Goal: Task Accomplishment & Management: Use online tool/utility

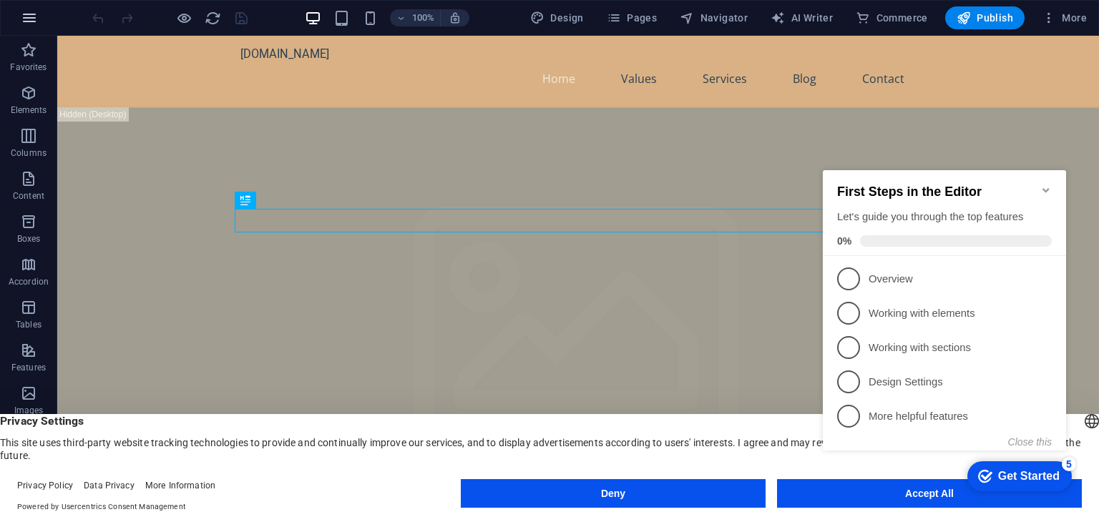
click at [17, 12] on button "button" at bounding box center [29, 18] width 34 height 34
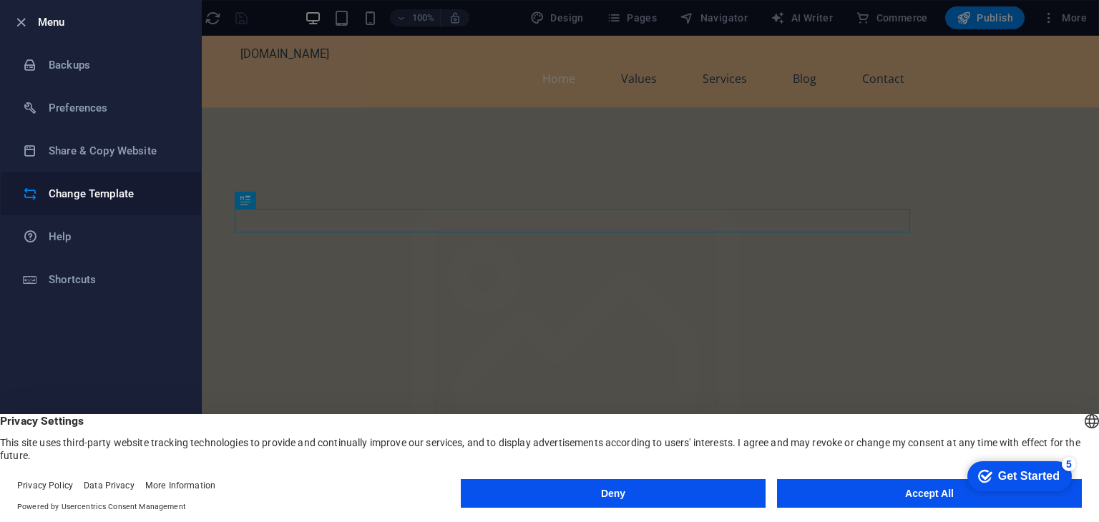
click at [95, 195] on h6 "Change Template" at bounding box center [115, 193] width 132 height 17
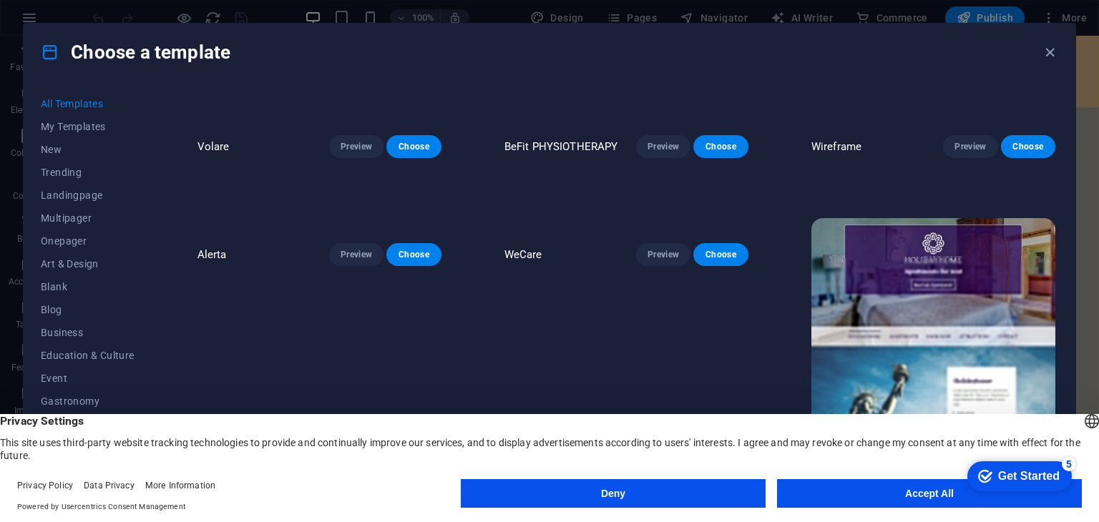
scroll to position [2720, 0]
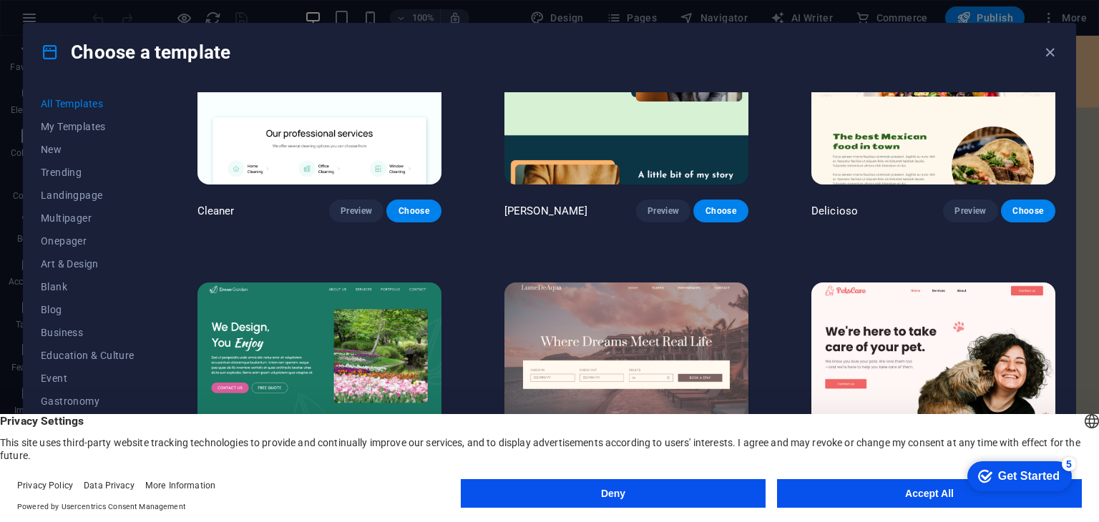
drag, startPoint x: 1091, startPoint y: 56, endPoint x: 1087, endPoint y: 39, distance: 17.5
click at [1087, 39] on div "Choose a template All Templates My Templates New Trending Landingpage Multipage…" at bounding box center [549, 261] width 1099 height 522
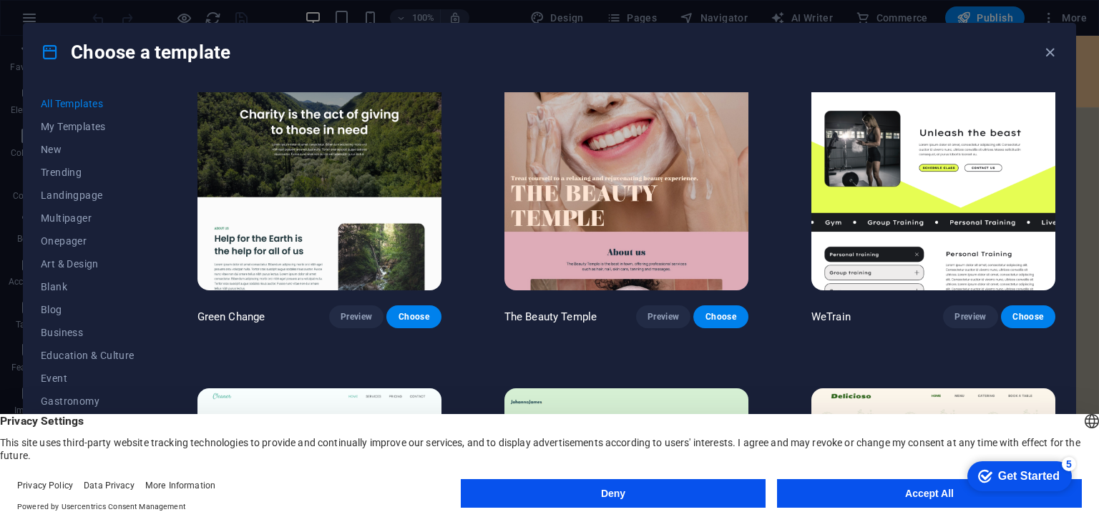
scroll to position [0, 0]
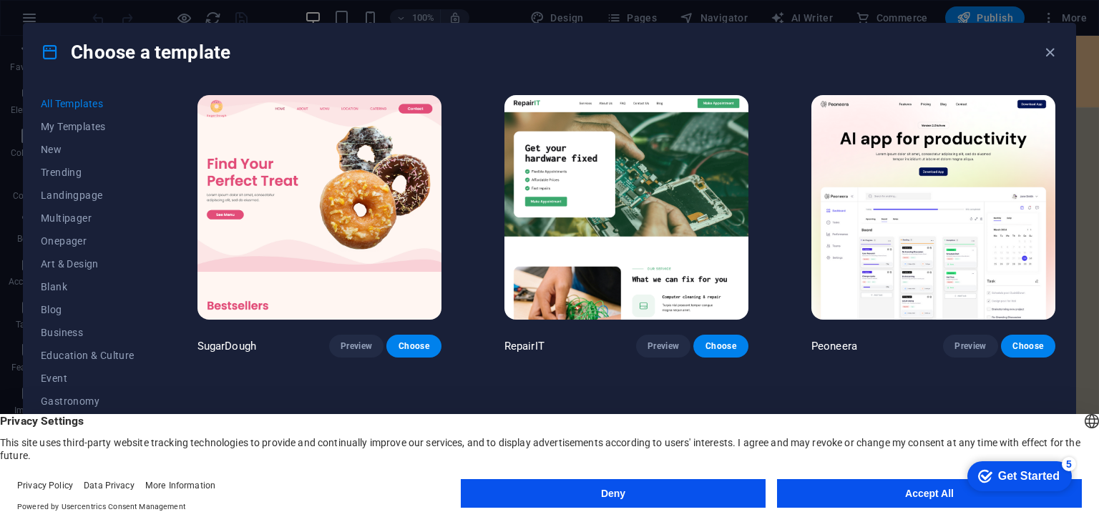
click at [0, 0] on button "Accept All" at bounding box center [0, 0] width 0 height 0
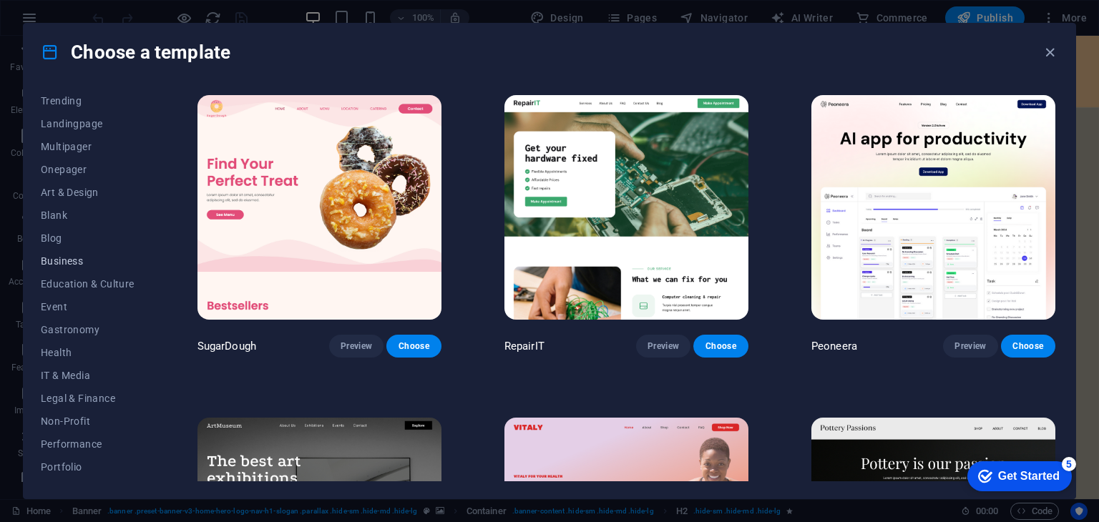
scroll to position [143, 0]
click at [0, 0] on span "Education & Culture" at bounding box center [0, 0] width 0 height 0
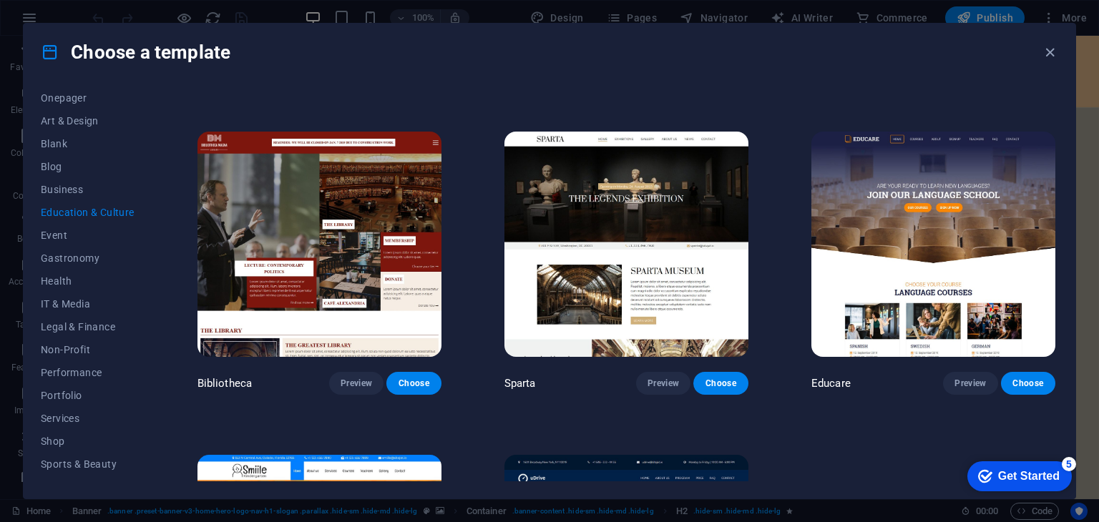
scroll to position [501, 0]
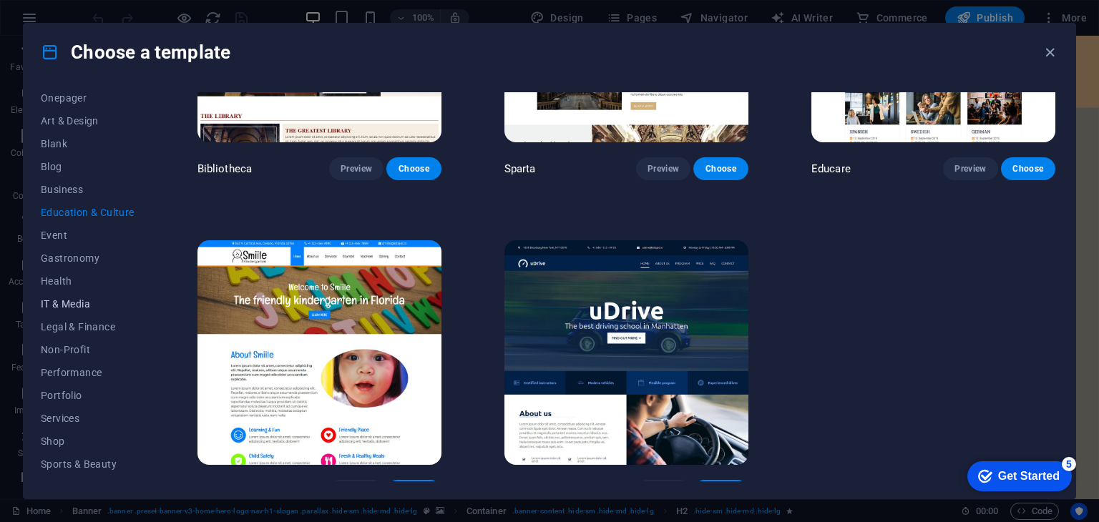
click at [0, 0] on span "IT & Media" at bounding box center [0, 0] width 0 height 0
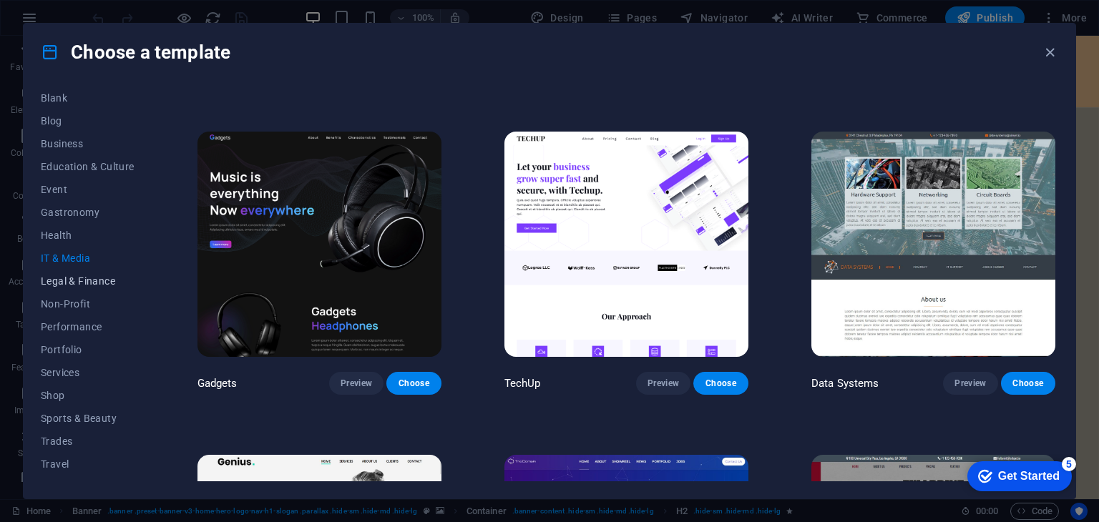
scroll to position [206, 0]
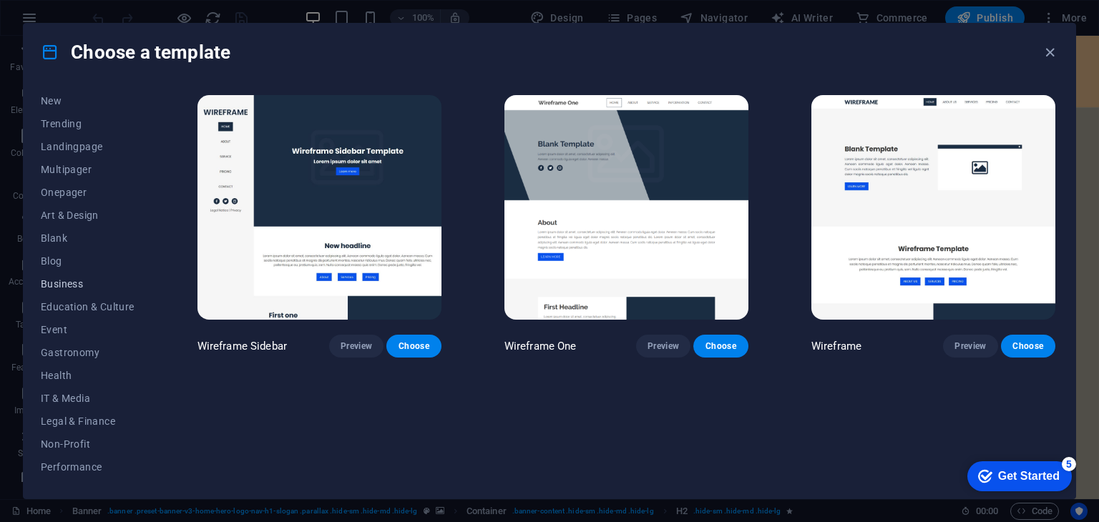
scroll to position [0, 0]
click at [0, 0] on span "Education & Culture" at bounding box center [0, 0] width 0 height 0
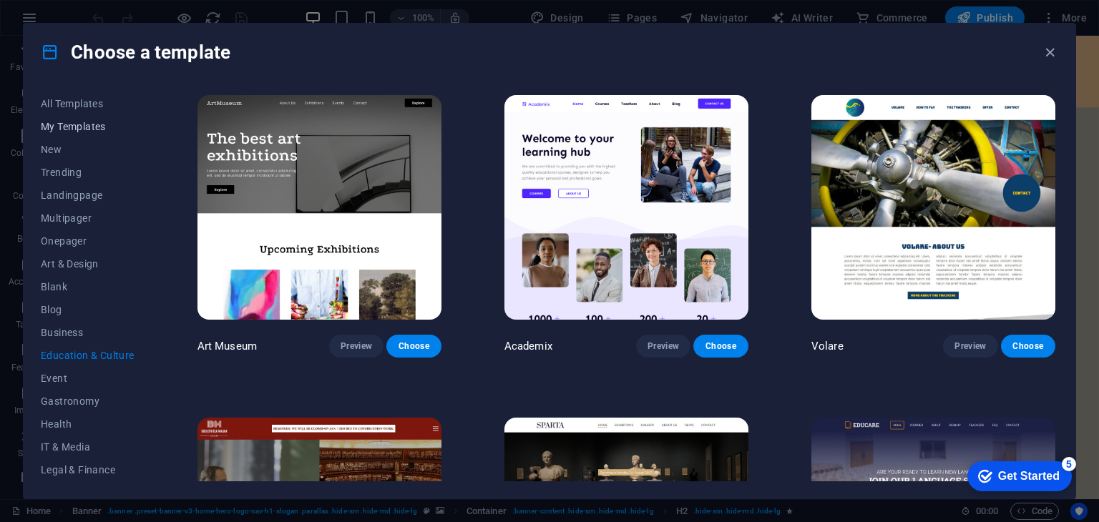
click at [81, 127] on span "My Templates" at bounding box center [88, 126] width 94 height 11
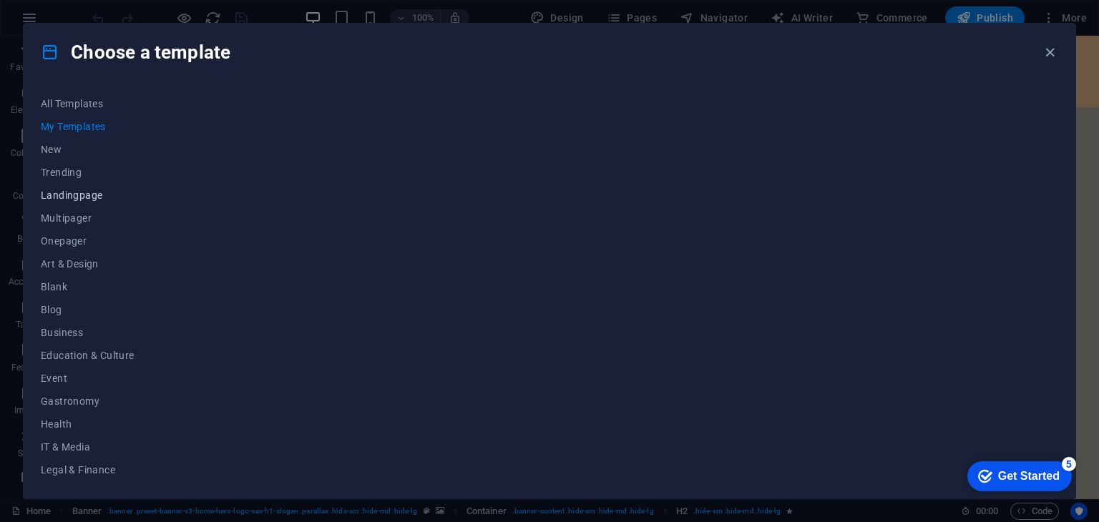
click at [69, 193] on span "Landingpage" at bounding box center [88, 195] width 94 height 11
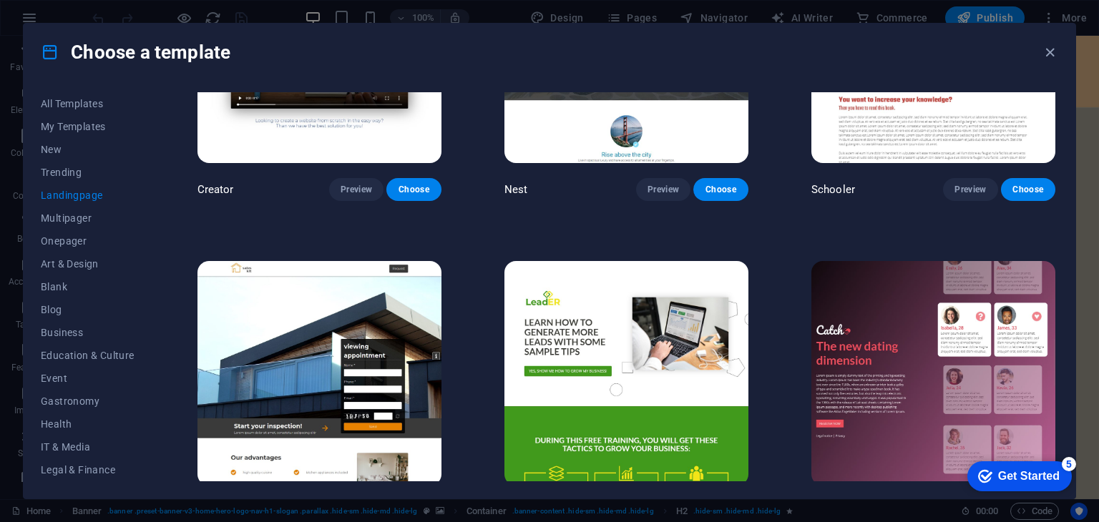
scroll to position [1784, 0]
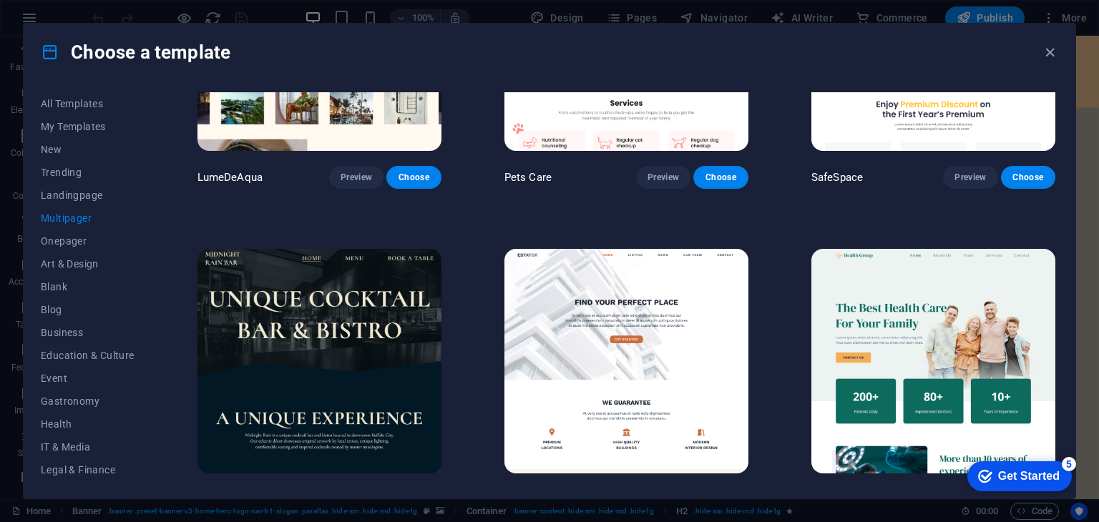
scroll to position [1569, 0]
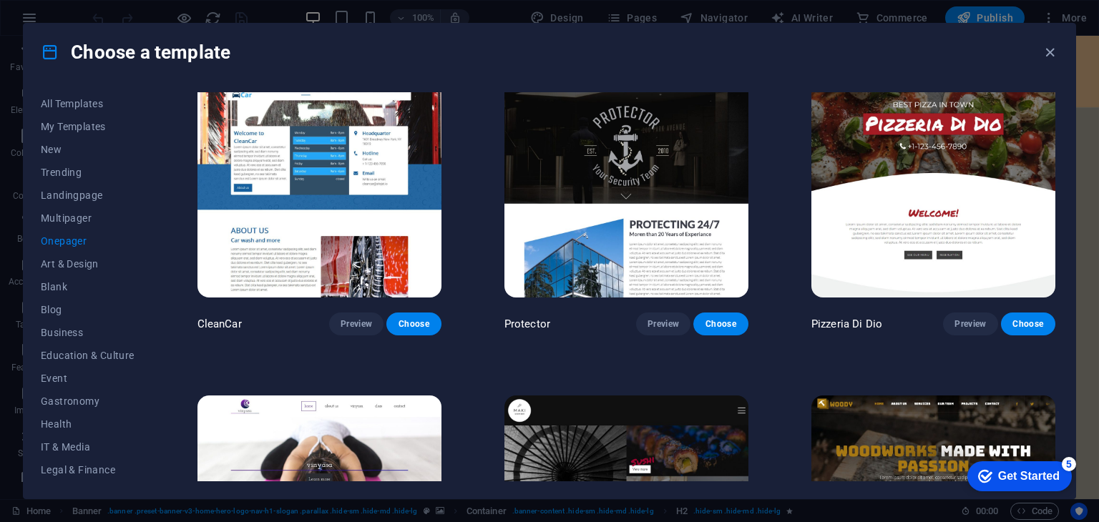
scroll to position [3144, 0]
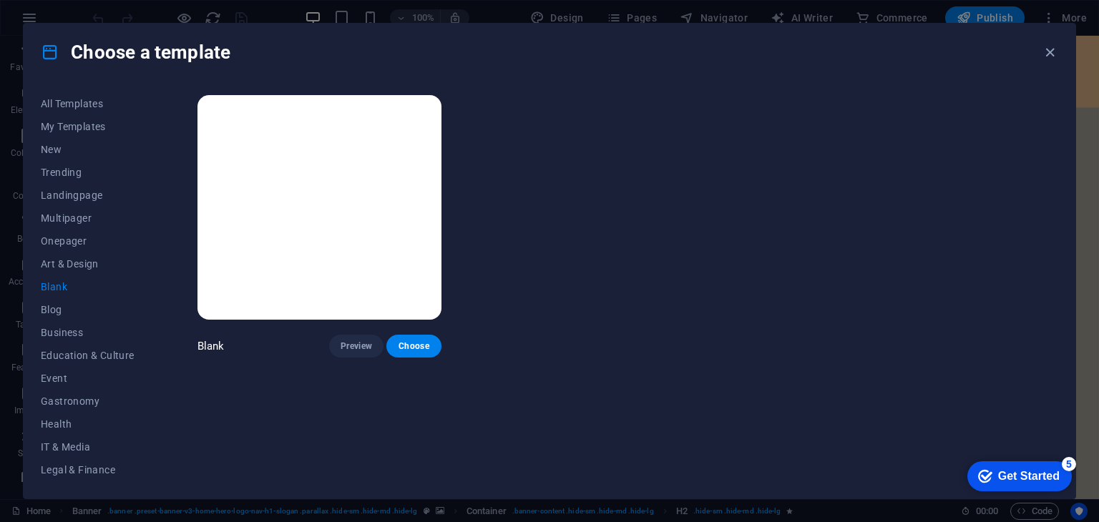
scroll to position [0, 0]
click at [46, 328] on span "Business" at bounding box center [88, 332] width 94 height 11
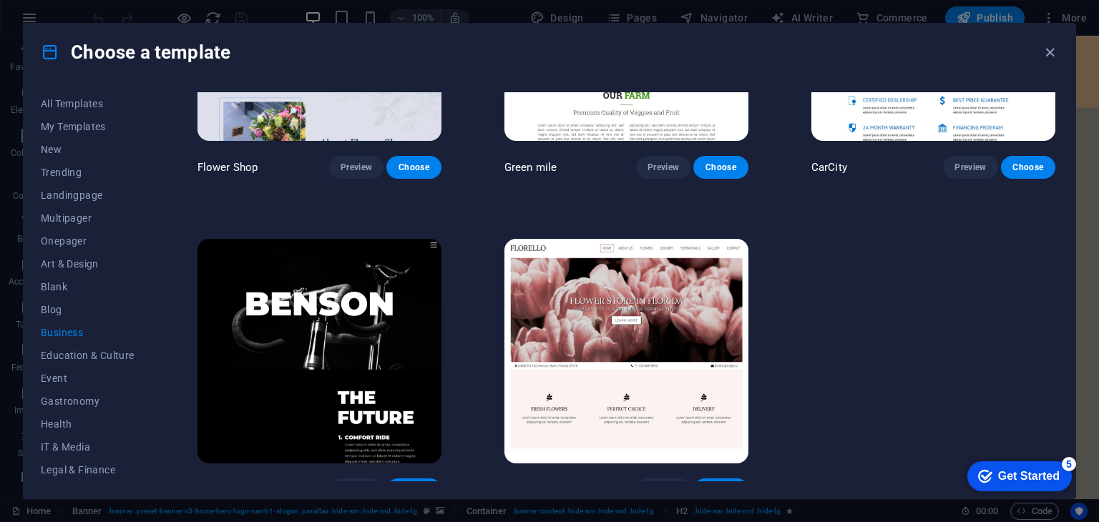
scroll to position [518, 0]
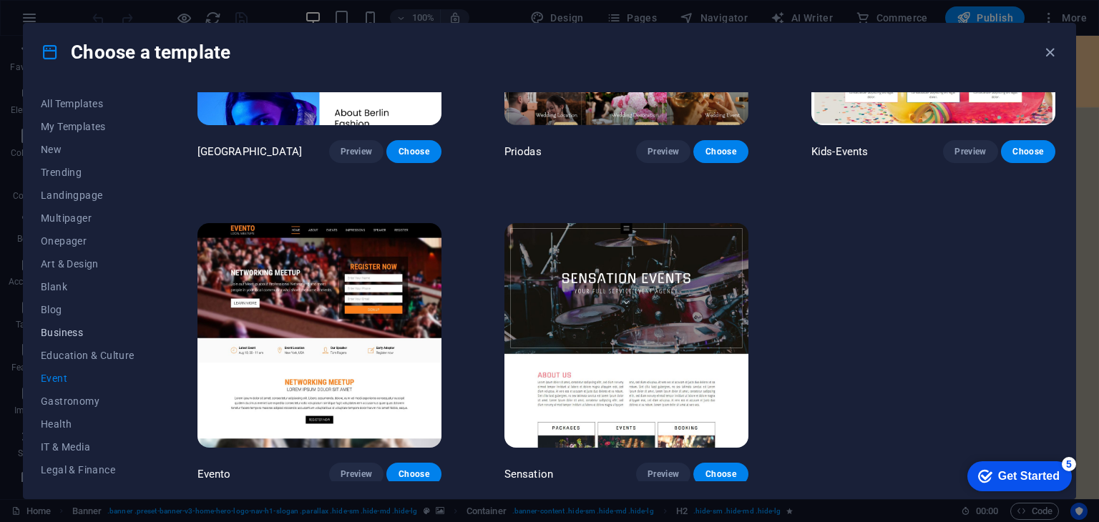
scroll to position [206, 0]
click at [0, 0] on span "Non-Profit" at bounding box center [0, 0] width 0 height 0
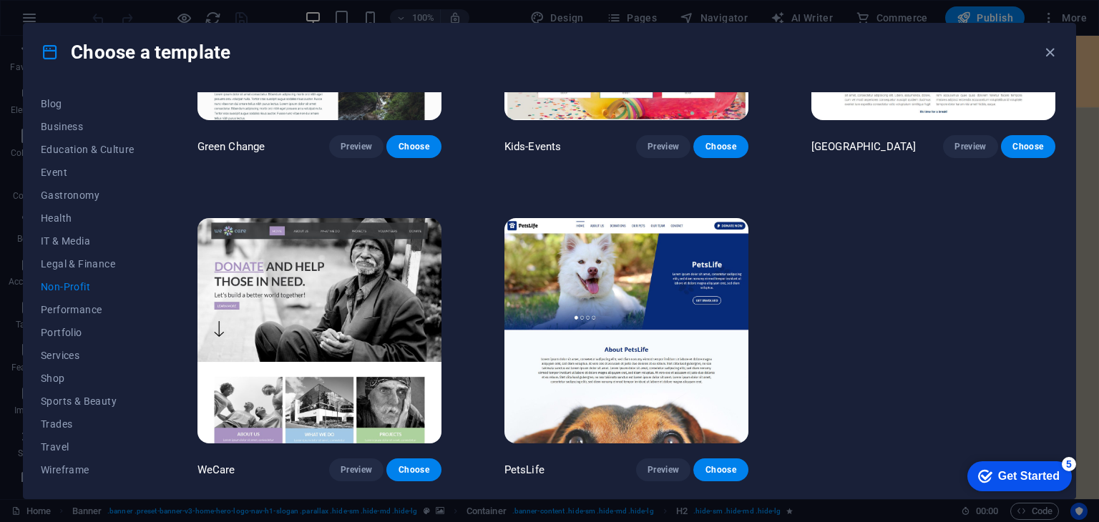
scroll to position [0, 0]
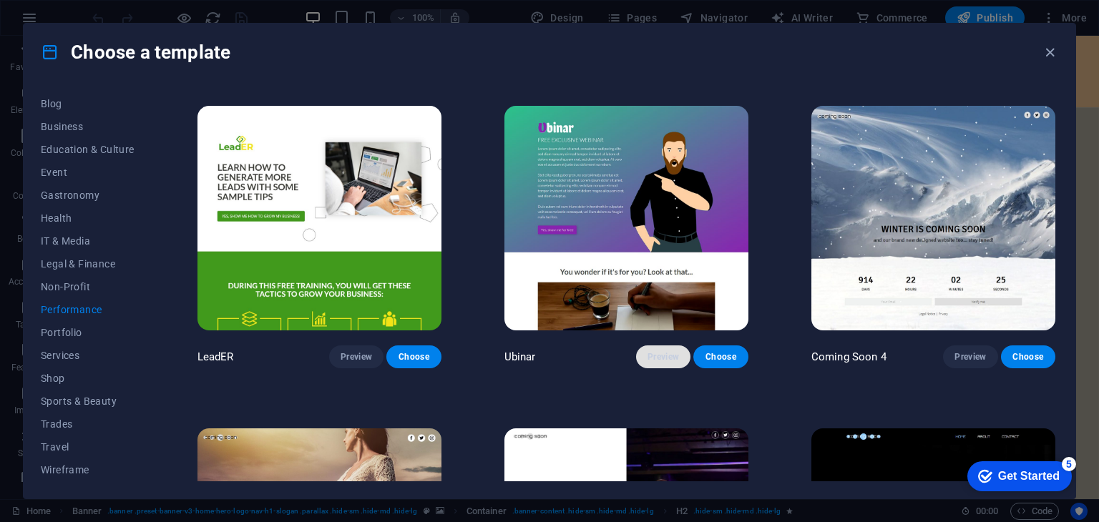
scroll to position [1197, 0]
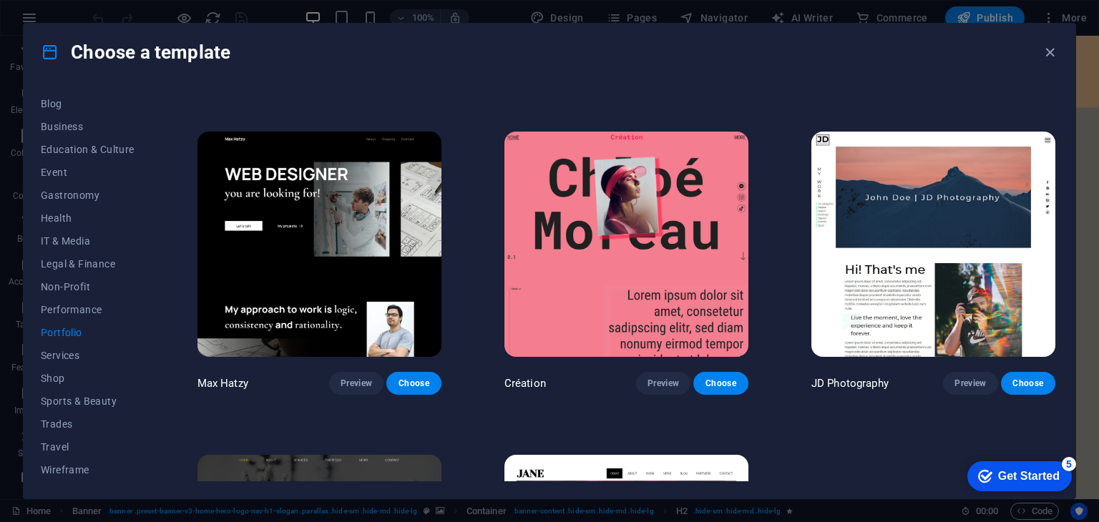
scroll to position [518, 0]
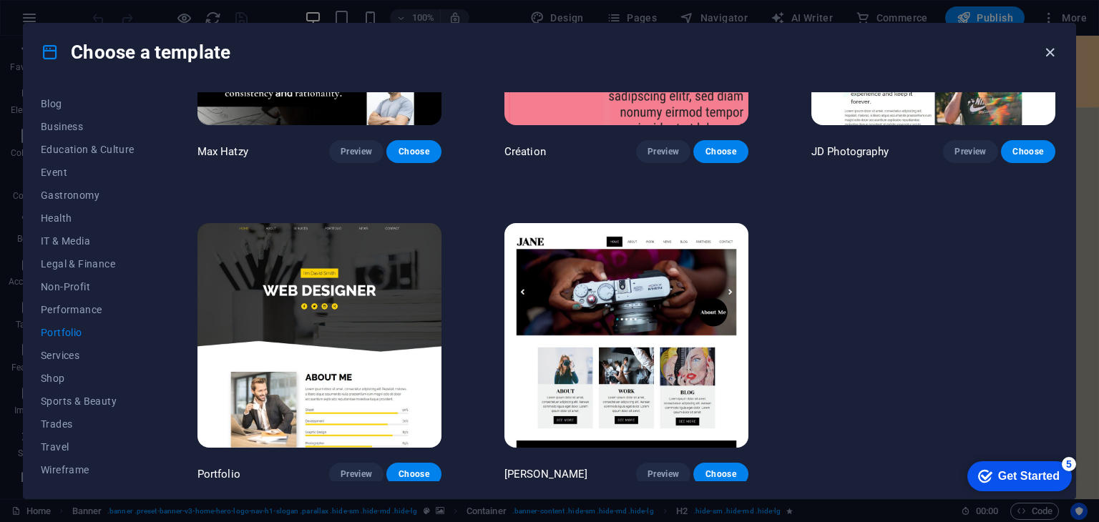
click at [0, 0] on icon "button" at bounding box center [0, 0] width 0 height 0
